Goal: Information Seeking & Learning: Learn about a topic

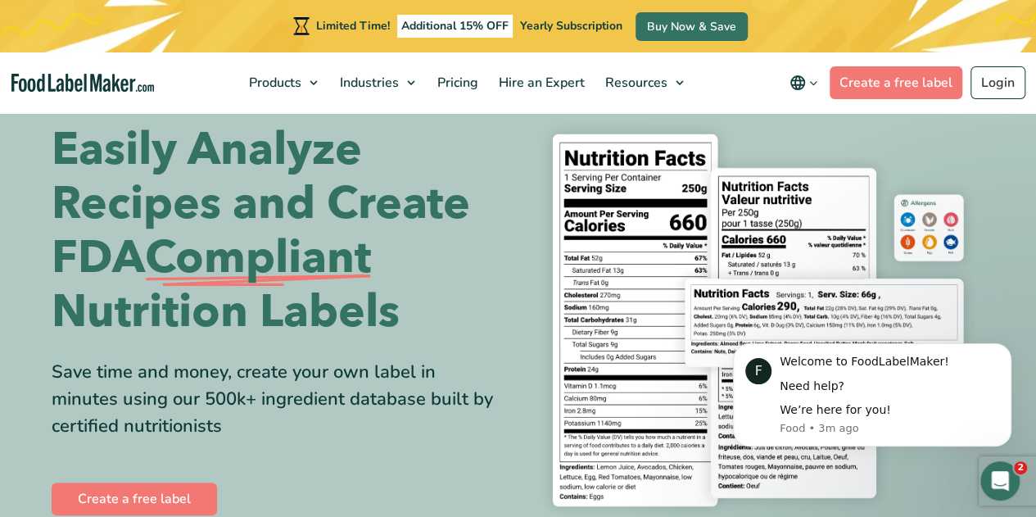
scroll to position [38, 0]
click at [526, 268] on div "Easily Analyze Recipes and Create FDA Compliant Nutrition Labels Save time and …" at bounding box center [518, 320] width 933 height 416
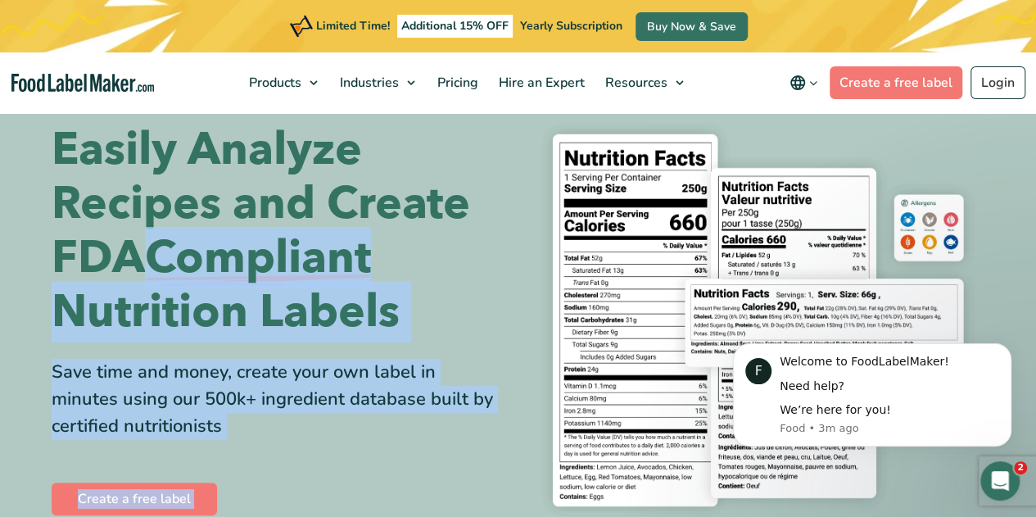
drag, startPoint x: 526, startPoint y: 268, endPoint x: 432, endPoint y: 269, distance: 93.3
click at [432, 269] on div "Easily Analyze Recipes and Create FDA Compliant Nutrition Labels Save time and …" at bounding box center [518, 320] width 933 height 416
click at [432, 269] on h1 "Easily Analyze Recipes and Create FDA Compliant Nutrition Labels" at bounding box center [279, 231] width 454 height 216
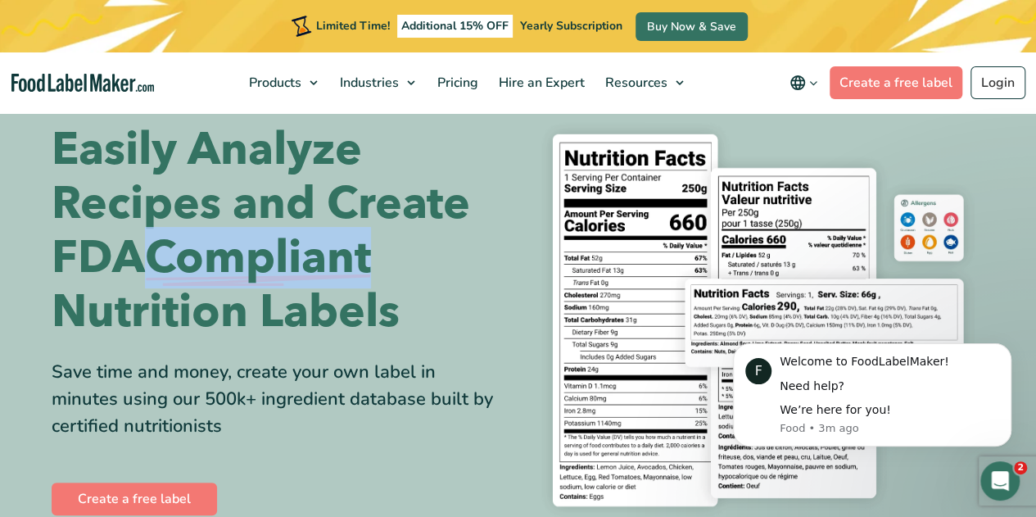
click at [432, 269] on h1 "Easily Analyze Recipes and Create FDA Compliant Nutrition Labels" at bounding box center [279, 231] width 454 height 216
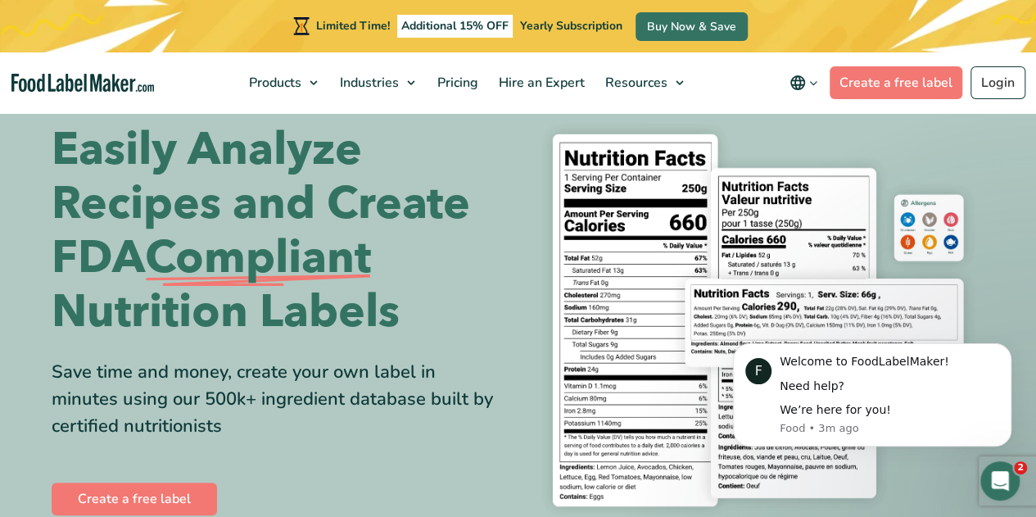
click at [26, 70] on nav "Products Food Nutrition Labelling Supplements Formulation & Labelling Industrie…" at bounding box center [518, 82] width 1036 height 61
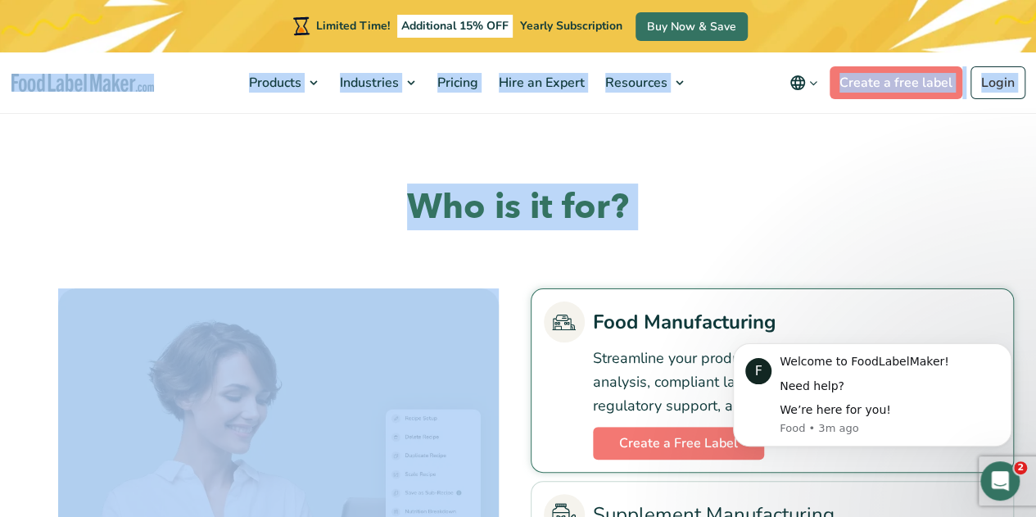
scroll to position [3276, 0]
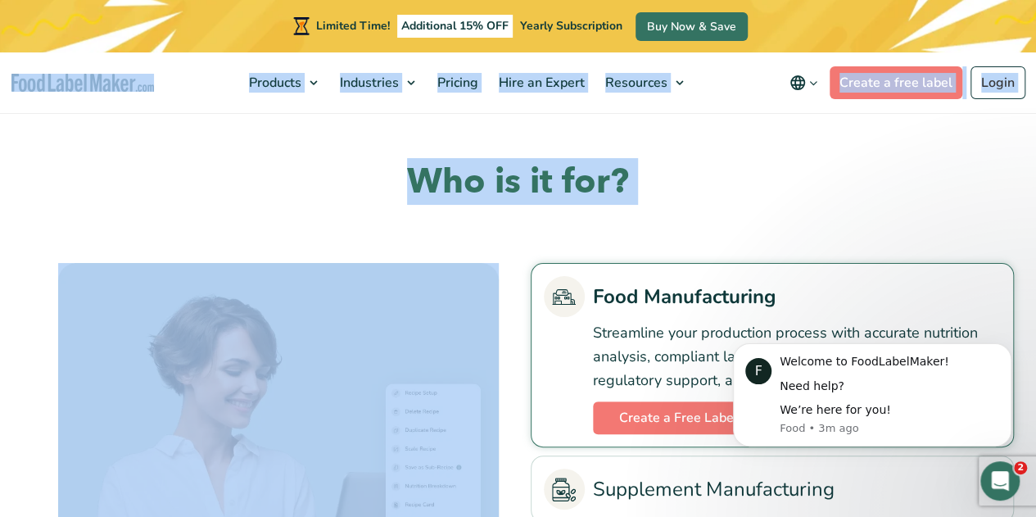
drag, startPoint x: 2, startPoint y: 78, endPoint x: 372, endPoint y: 230, distance: 400.2
click at [372, 230] on div "Who is it for? Book a Demo" at bounding box center [518, 459] width 1015 height 598
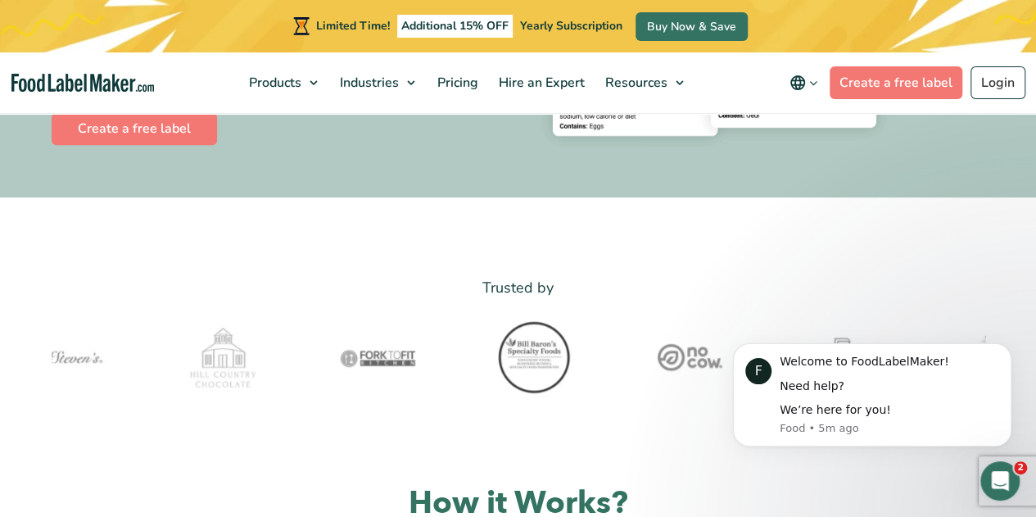
scroll to position [0, 0]
